Goal: Task Accomplishment & Management: Complete application form

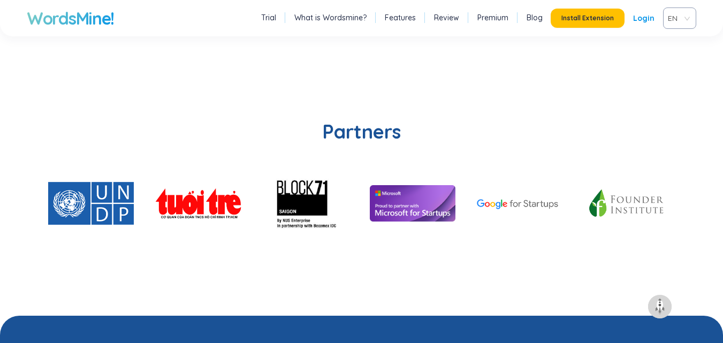
scroll to position [2591, 0]
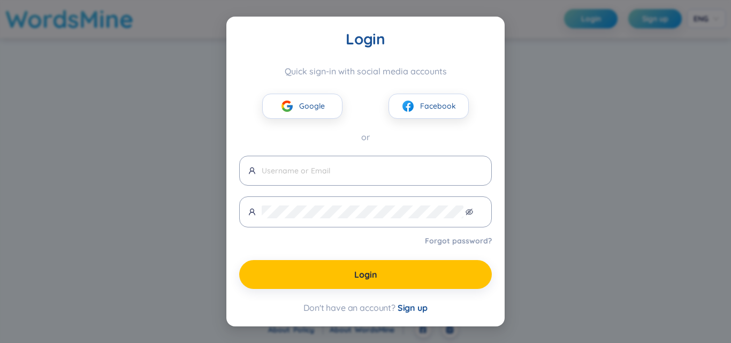
click at [568, 89] on div "Login Quick sign-in with social media accounts Google Facebook or Forgot passwo…" at bounding box center [365, 171] width 731 height 343
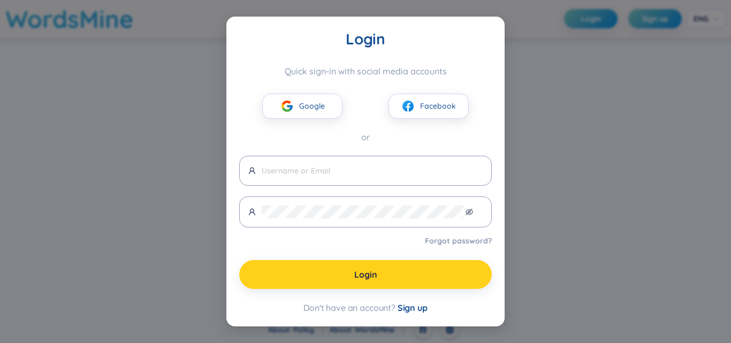
click at [372, 280] on span "Login" at bounding box center [365, 275] width 23 height 12
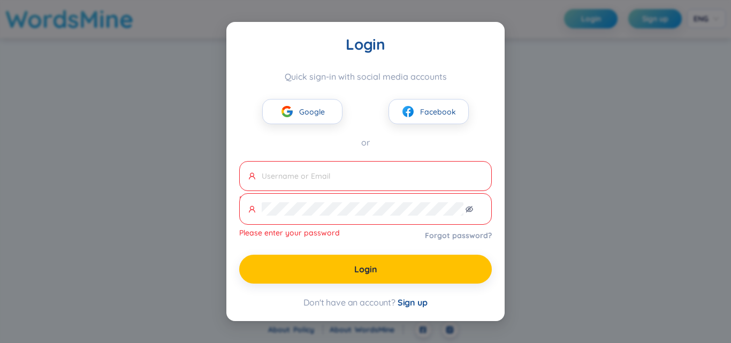
click at [52, 238] on div "Login Quick sign-in with social media accounts Google Facebook or Please enter …" at bounding box center [365, 171] width 731 height 343
click at [422, 308] on span "Sign up" at bounding box center [413, 302] width 30 height 11
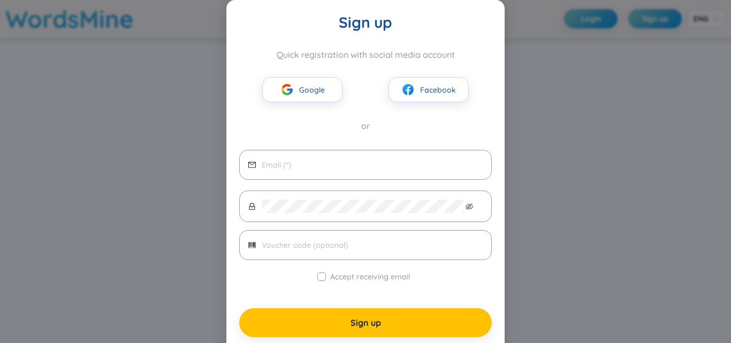
click at [591, 248] on div "Sign up Quick registration with social media account Google Facebook or Accept …" at bounding box center [365, 171] width 731 height 343
